Goal: Information Seeking & Learning: Learn about a topic

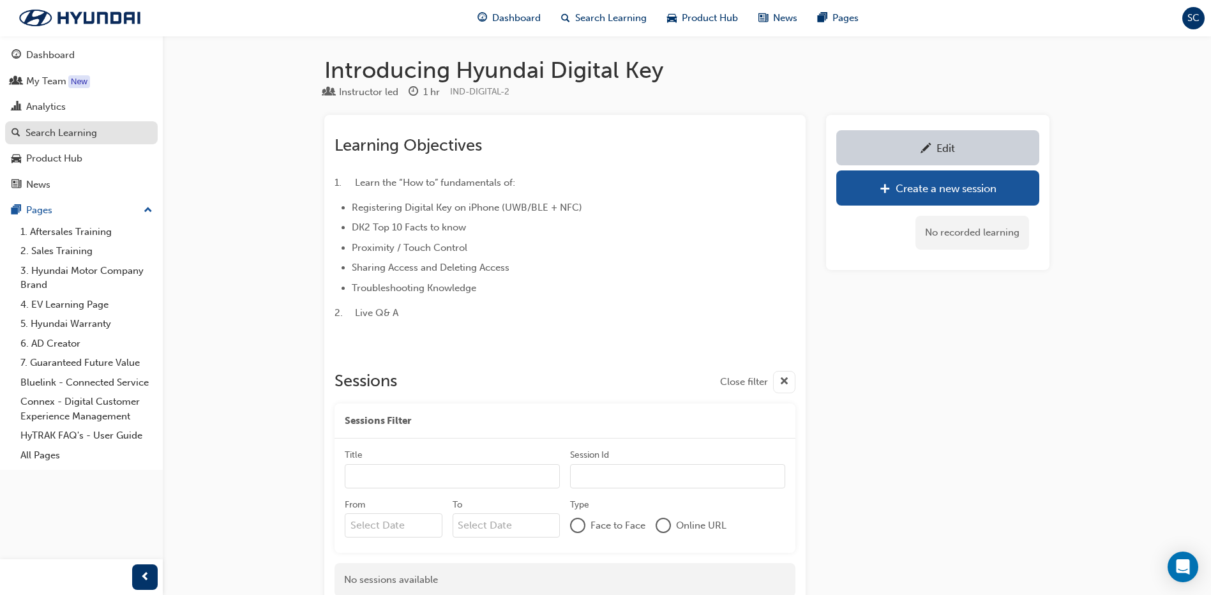
click at [66, 126] on div "Search Learning" at bounding box center [62, 133] width 72 height 15
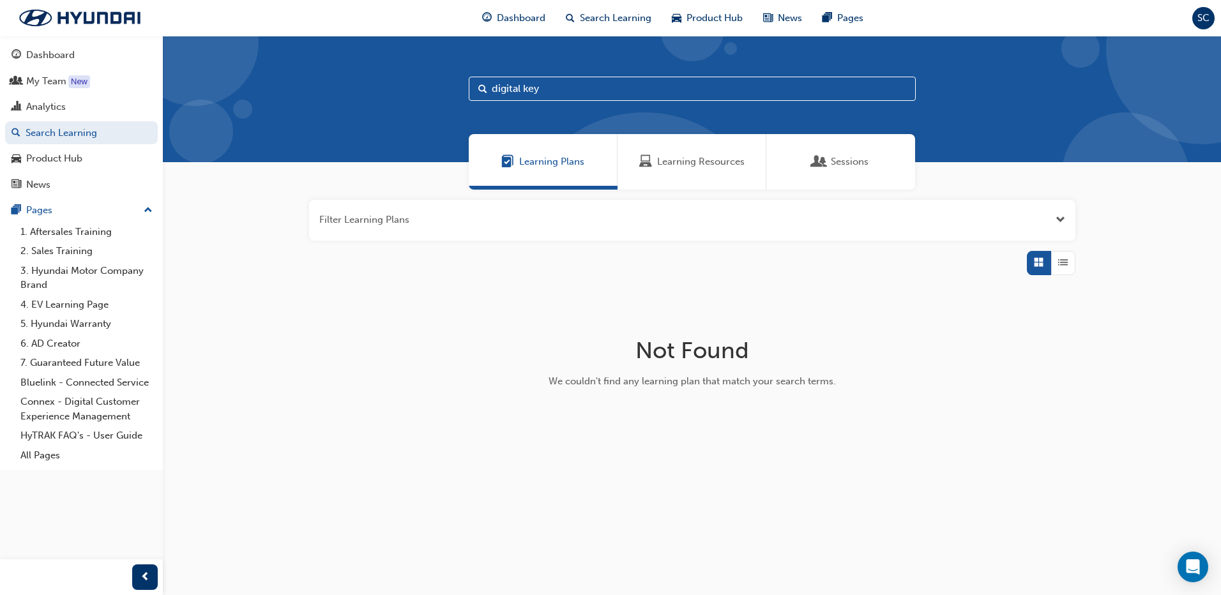
click at [545, 89] on input "digital key" at bounding box center [692, 89] width 447 height 24
click at [686, 167] on span "Learning Resources" at bounding box center [700, 162] width 87 height 15
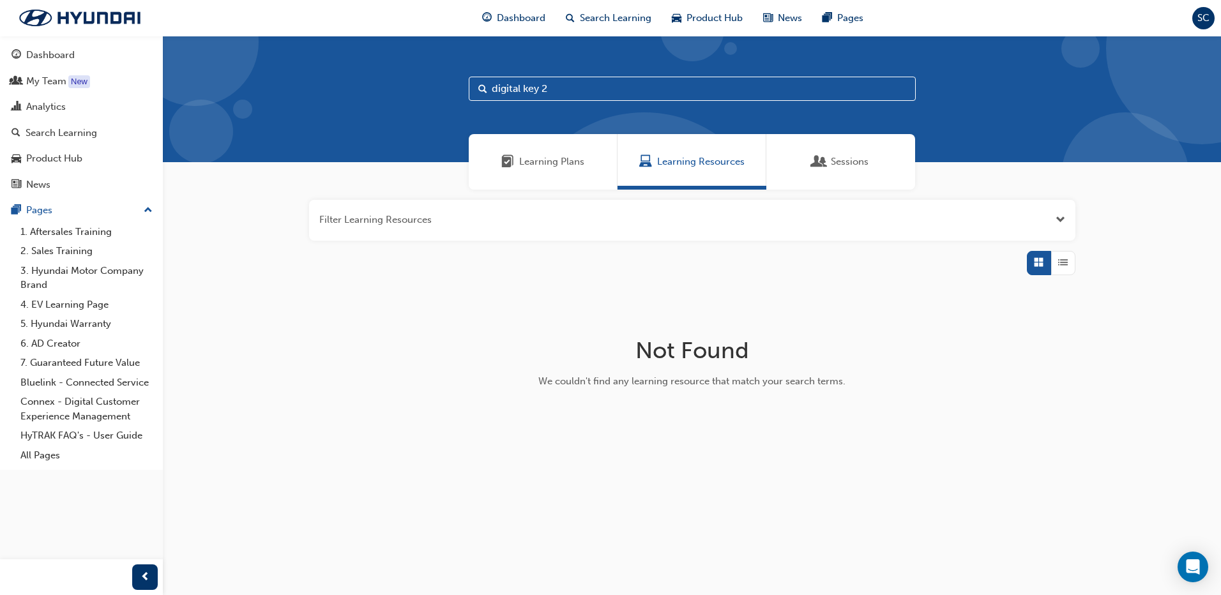
click at [574, 90] on input "digital key 2" at bounding box center [692, 89] width 447 height 24
click at [690, 165] on span "Learning Resources" at bounding box center [700, 162] width 87 height 15
click at [582, 93] on input "digital key 2" at bounding box center [692, 89] width 447 height 24
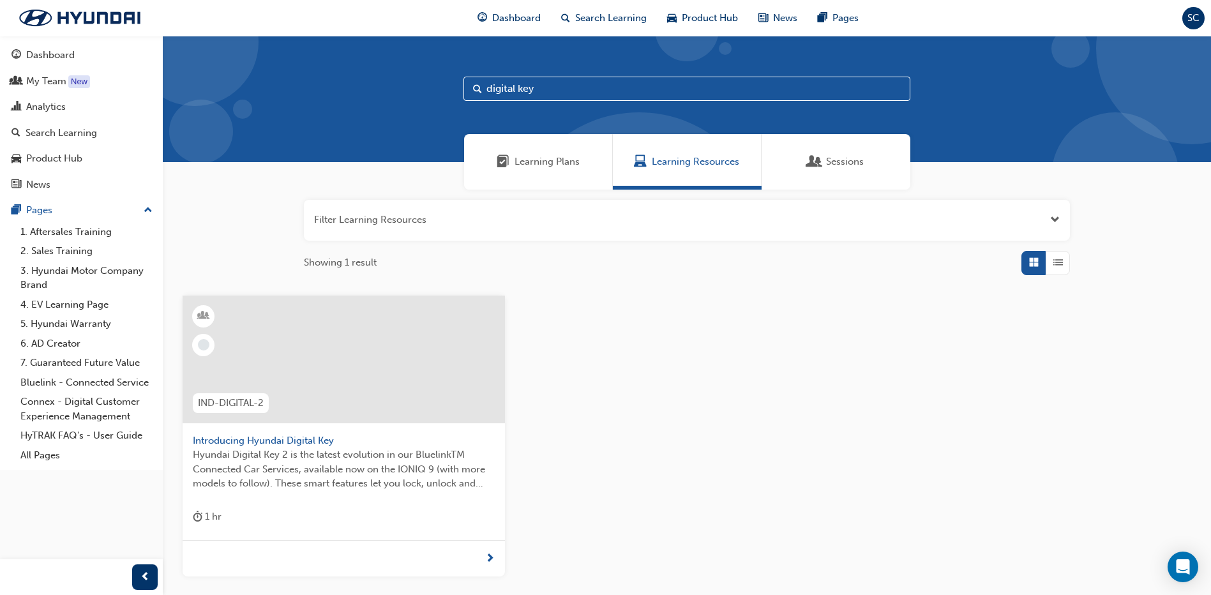
click at [549, 91] on input "digital key" at bounding box center [687, 89] width 447 height 24
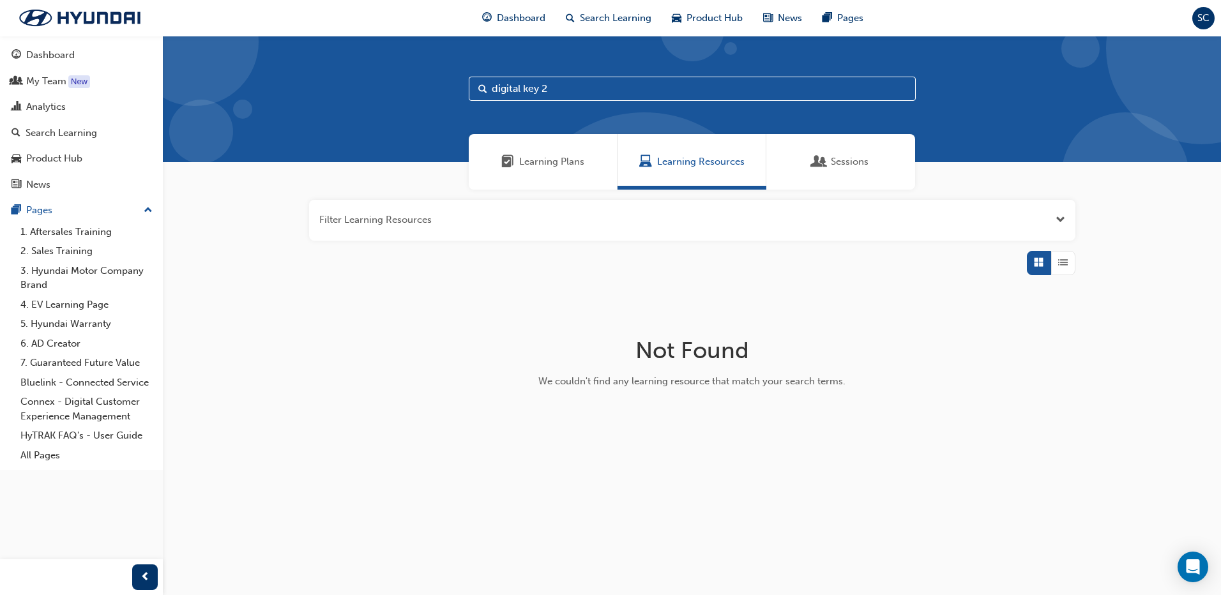
click at [802, 156] on span "Sessions" at bounding box center [850, 162] width 38 height 15
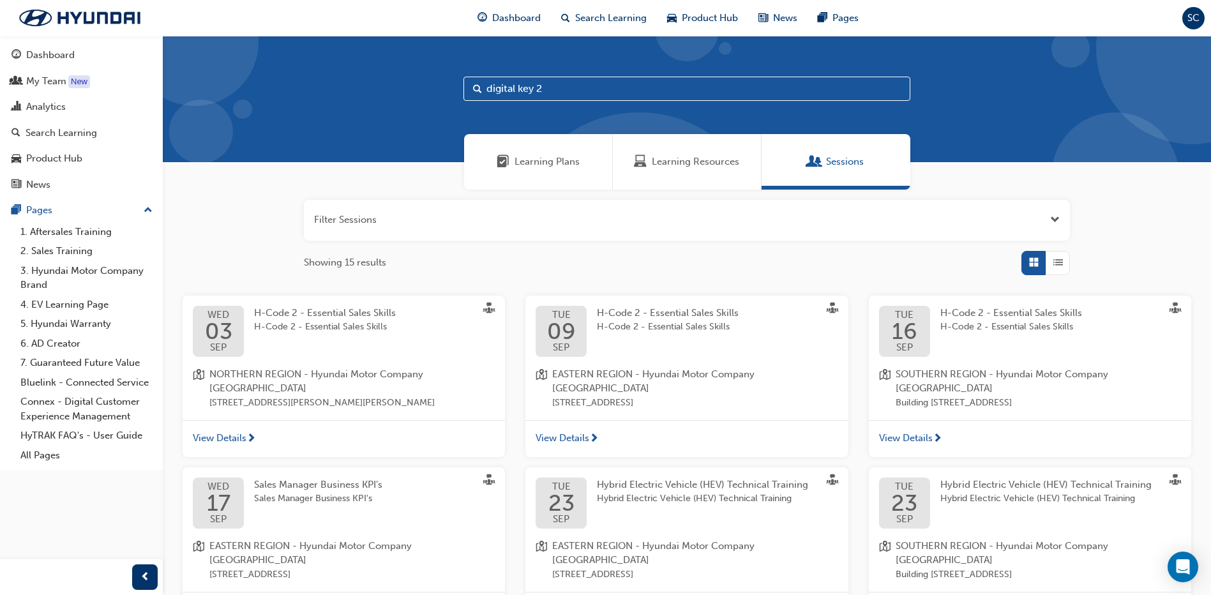
drag, startPoint x: 552, startPoint y: 91, endPoint x: 480, endPoint y: 89, distance: 72.2
click at [480, 89] on div "digital key 2" at bounding box center [687, 89] width 447 height 24
type input "Digital Key"
click at [678, 158] on span "Learning Resources" at bounding box center [695, 162] width 87 height 15
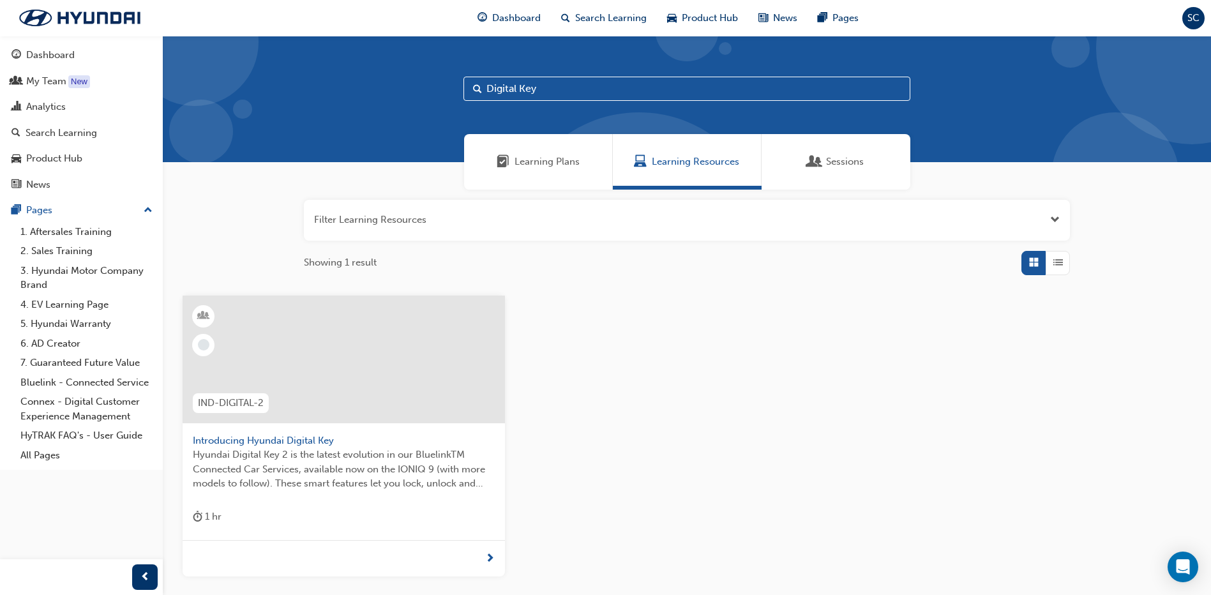
click at [312, 365] on span "Introducing Hyundai Digital Key" at bounding box center [344, 441] width 302 height 15
